Goal: Check status: Check status

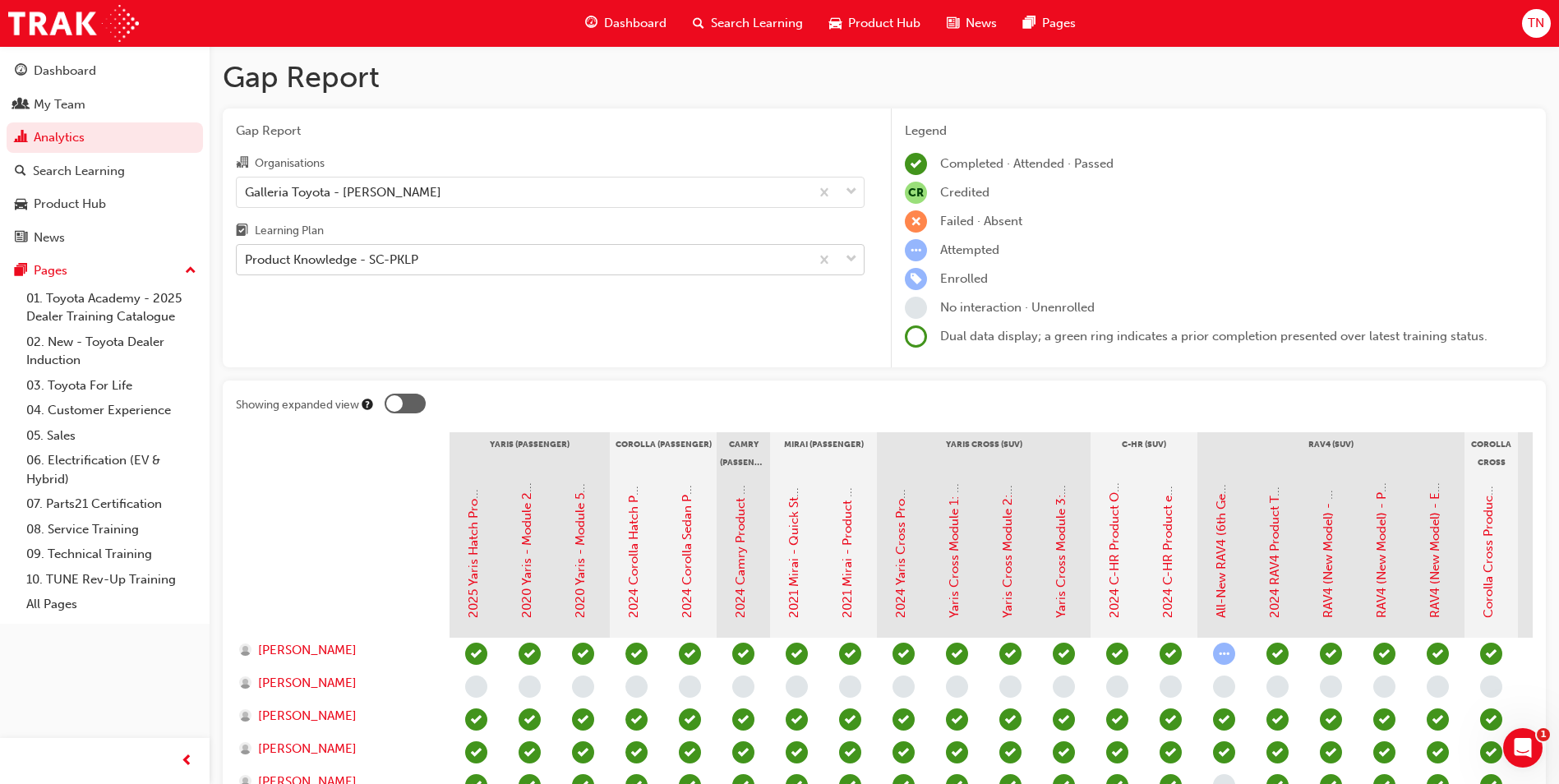
click at [420, 262] on div "Product Knowledge - SC-PKLP" at bounding box center [523, 259] width 573 height 29
click at [247, 262] on input "Learning Plan Product Knowledge - SC-PKLP" at bounding box center [246, 259] width 2 height 14
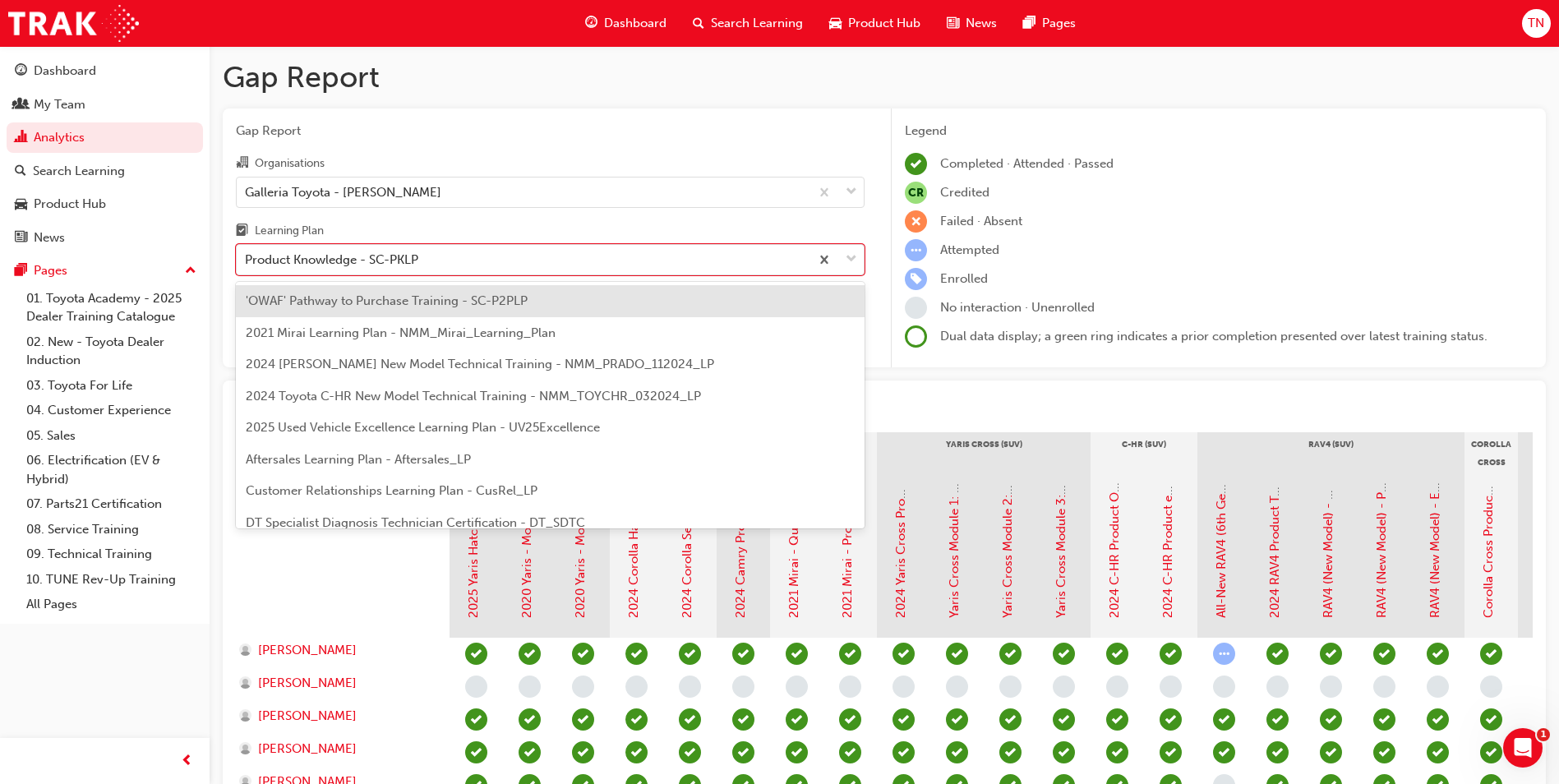
click at [344, 303] on span "'OWAF' Pathway to Purchase Training - SC-P2PLP" at bounding box center [386, 301] width 282 height 15
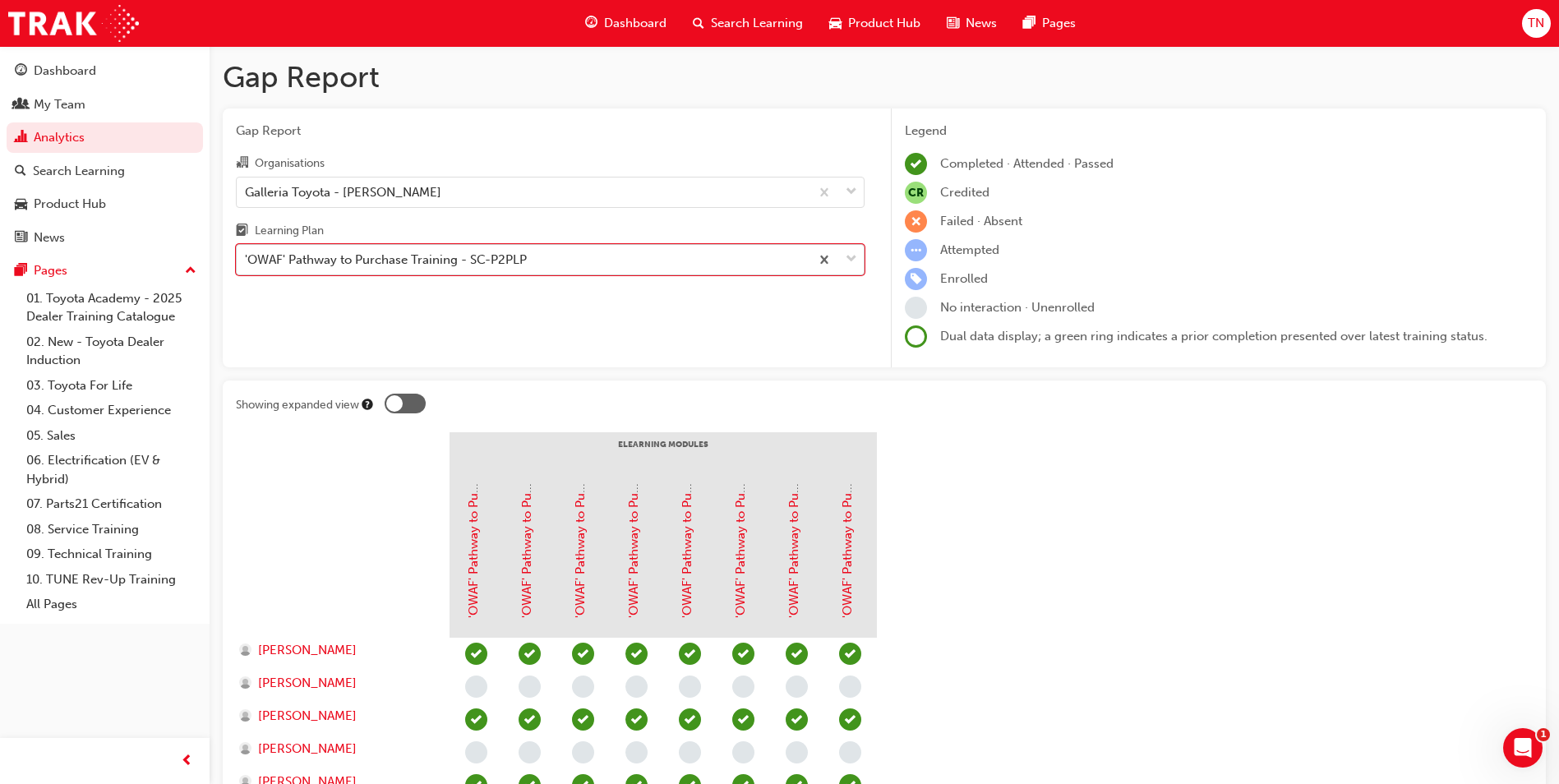
click at [412, 254] on div "'OWAF' Pathway to Purchase Training - SC-P2PLP" at bounding box center [385, 259] width 282 height 18
click at [247, 254] on input "Learning Plan option 'OWAF' Pathway to Purchase Training - SC-P2PLP, selected. …" at bounding box center [246, 259] width 2 height 14
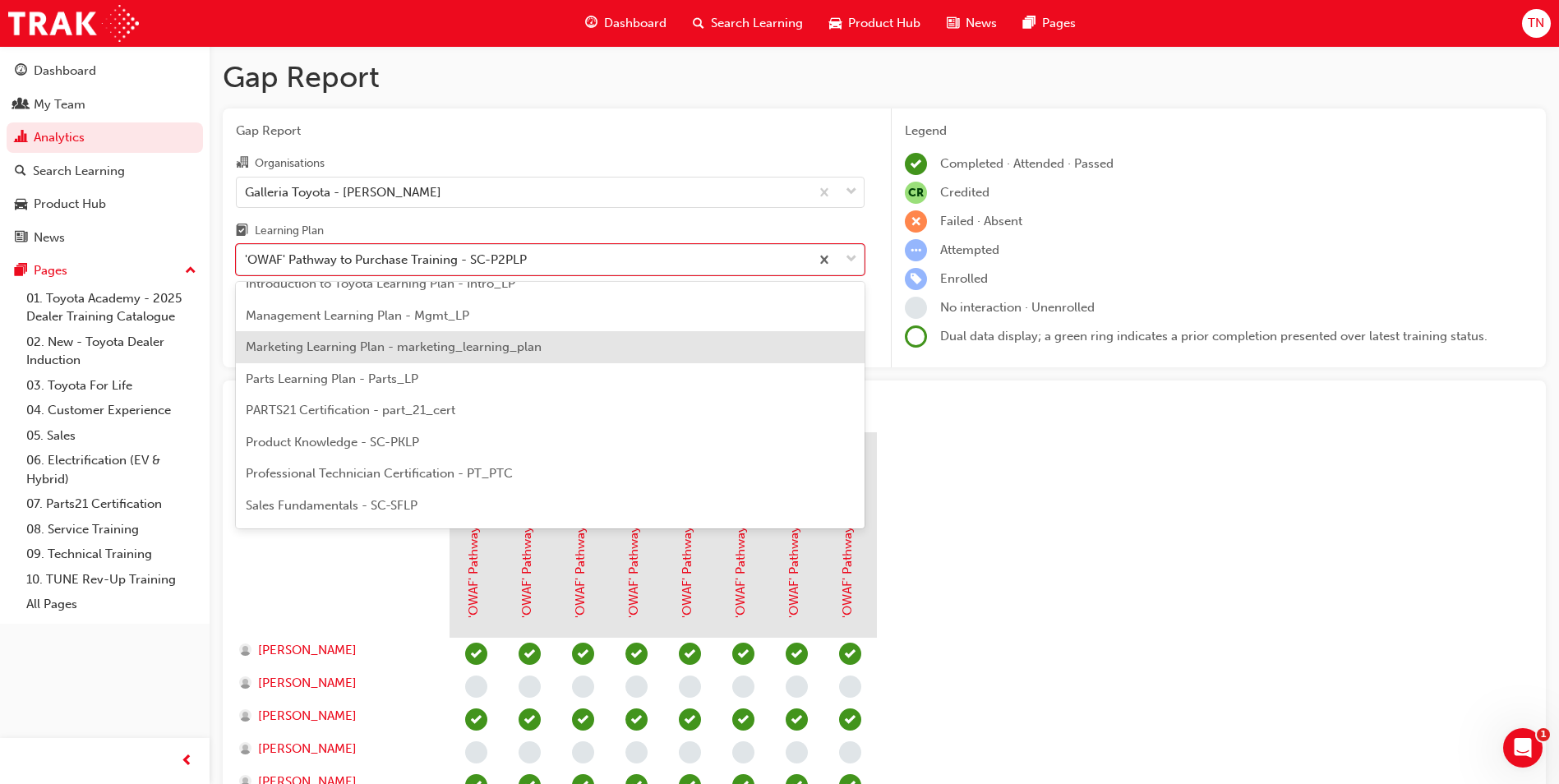
scroll to position [411, 0]
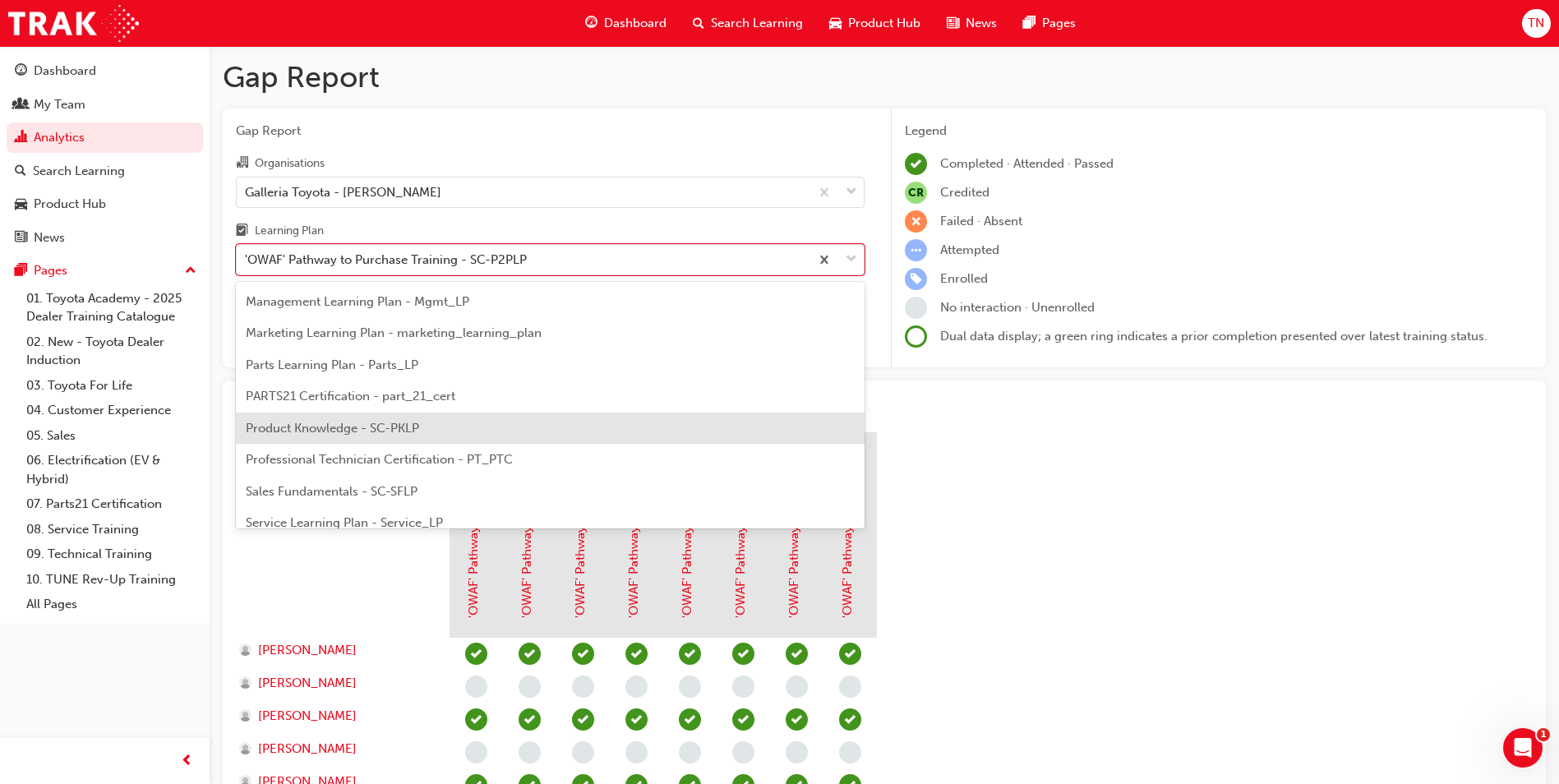
click at [360, 426] on span "Product Knowledge - SC-PKLP" at bounding box center [332, 428] width 174 height 15
